Goal: Complete application form

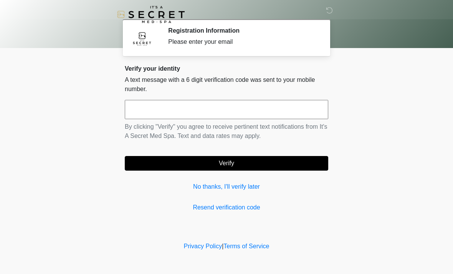
click at [269, 108] on input "text" at bounding box center [227, 109] width 204 height 19
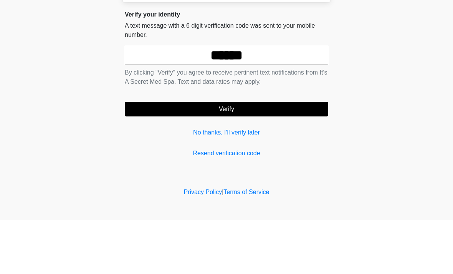
type input "******"
click at [278, 156] on button "Verify" at bounding box center [227, 163] width 204 height 15
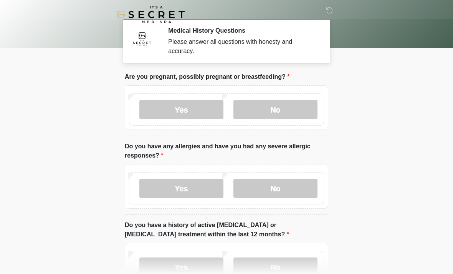
click at [305, 111] on label "No" at bounding box center [276, 109] width 84 height 19
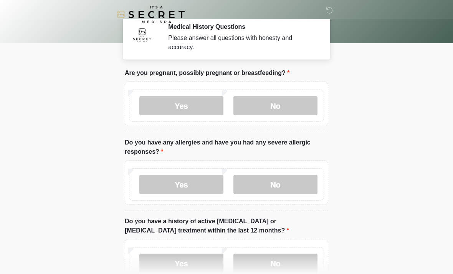
scroll to position [8, 0]
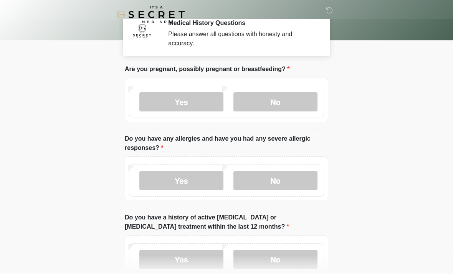
click at [202, 188] on label "Yes" at bounding box center [181, 180] width 84 height 19
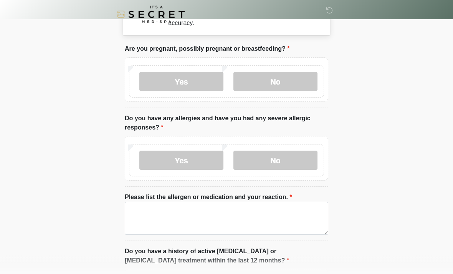
scroll to position [39, 0]
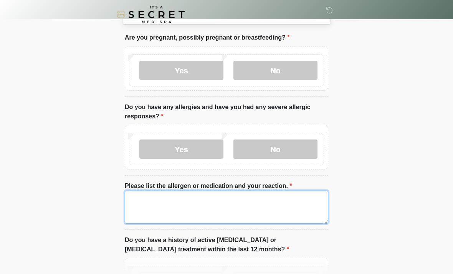
click at [299, 203] on textarea "Please list the allergen or medication and your reaction." at bounding box center [227, 207] width 204 height 33
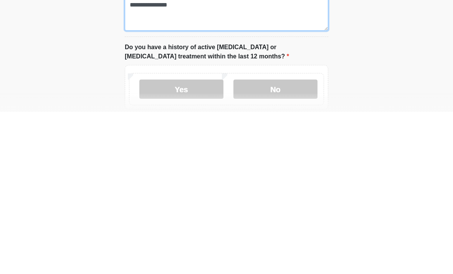
type textarea "**********"
click at [295, 242] on label "No" at bounding box center [276, 251] width 84 height 19
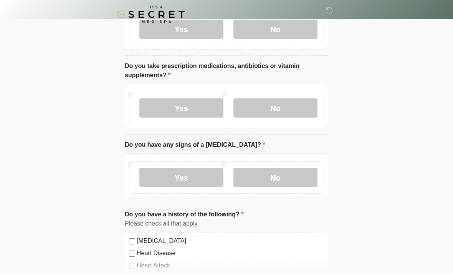
scroll to position [293, 0]
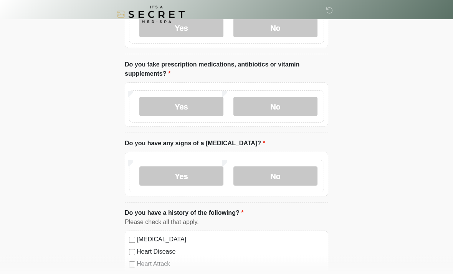
click at [201, 113] on label "Yes" at bounding box center [181, 106] width 84 height 19
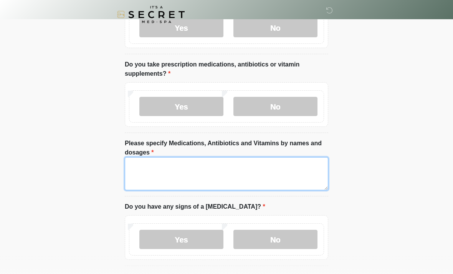
click at [218, 162] on textarea "Please specify Medications, Antibiotics and Vitamins by names and dosages" at bounding box center [227, 173] width 204 height 33
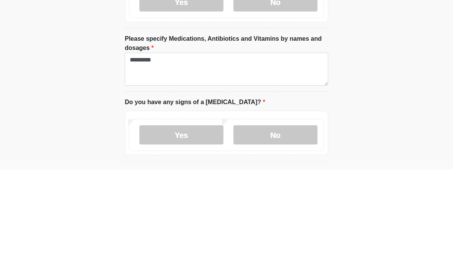
scroll to position [398, 0]
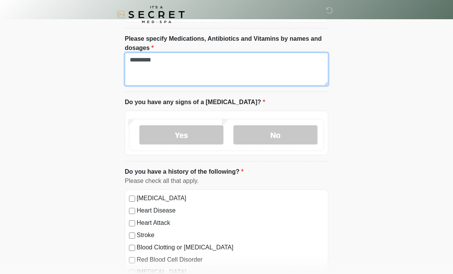
type textarea "********"
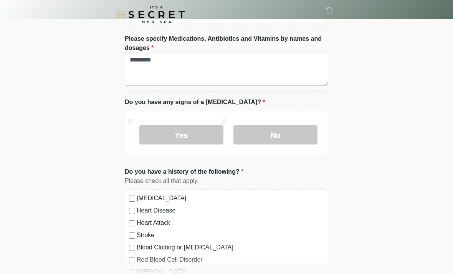
click at [303, 135] on label "No" at bounding box center [276, 134] width 84 height 19
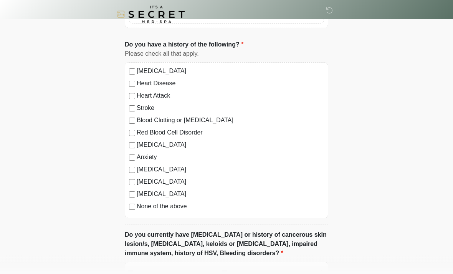
scroll to position [525, 0]
click at [172, 209] on label "None of the above" at bounding box center [230, 206] width 187 height 9
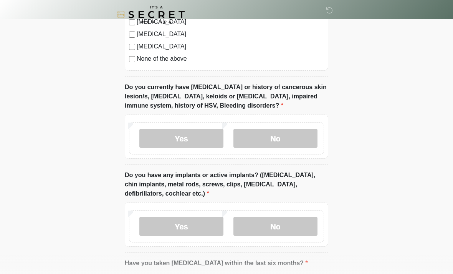
scroll to position [673, 0]
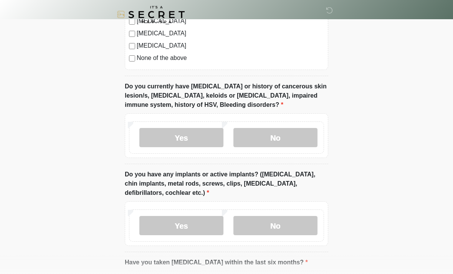
click at [291, 140] on label "No" at bounding box center [276, 137] width 84 height 19
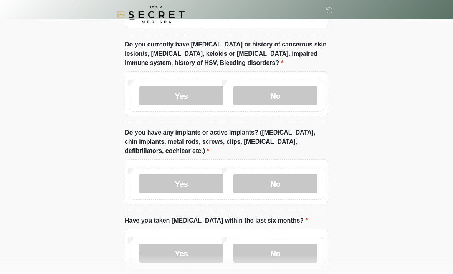
scroll to position [757, 0]
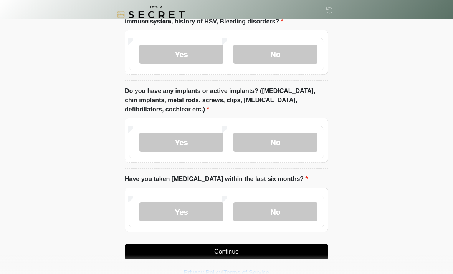
click at [297, 146] on label "No" at bounding box center [276, 142] width 84 height 19
click at [303, 211] on label "No" at bounding box center [276, 211] width 84 height 19
click at [272, 248] on button "Continue" at bounding box center [227, 251] width 204 height 15
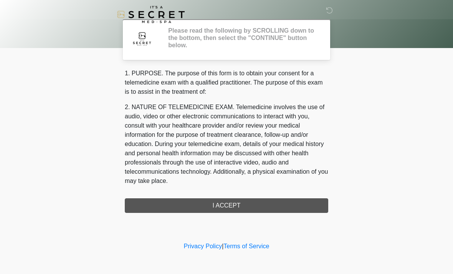
scroll to position [0, 0]
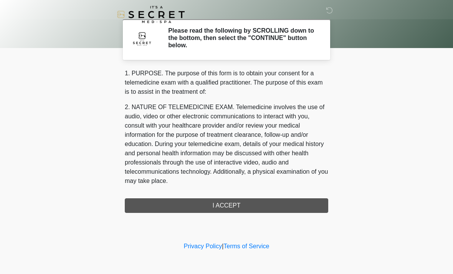
click at [279, 207] on div "1. PURPOSE. The purpose of this form is to obtain your consent for a telemedici…" at bounding box center [227, 141] width 204 height 144
click at [268, 204] on div "1. PURPOSE. The purpose of this form is to obtain your consent for a telemedici…" at bounding box center [227, 141] width 204 height 144
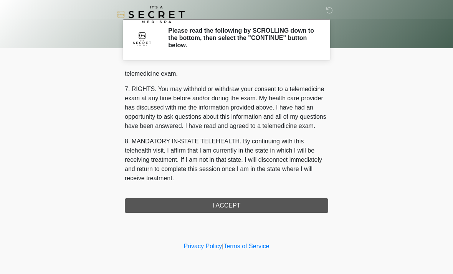
click at [232, 201] on div "1. PURPOSE. The purpose of this form is to obtain your consent for a telemedici…" at bounding box center [227, 141] width 204 height 144
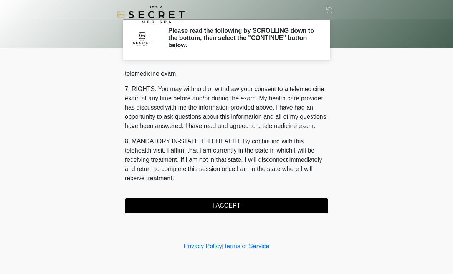
click at [255, 201] on button "I ACCEPT" at bounding box center [227, 205] width 204 height 15
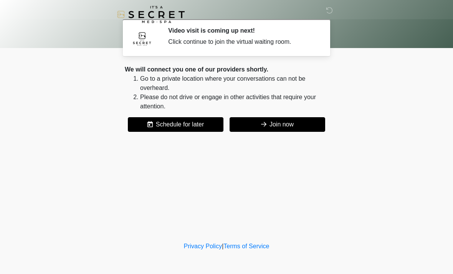
click at [283, 124] on button "Join now" at bounding box center [278, 124] width 96 height 15
